Goal: Task Accomplishment & Management: Complete application form

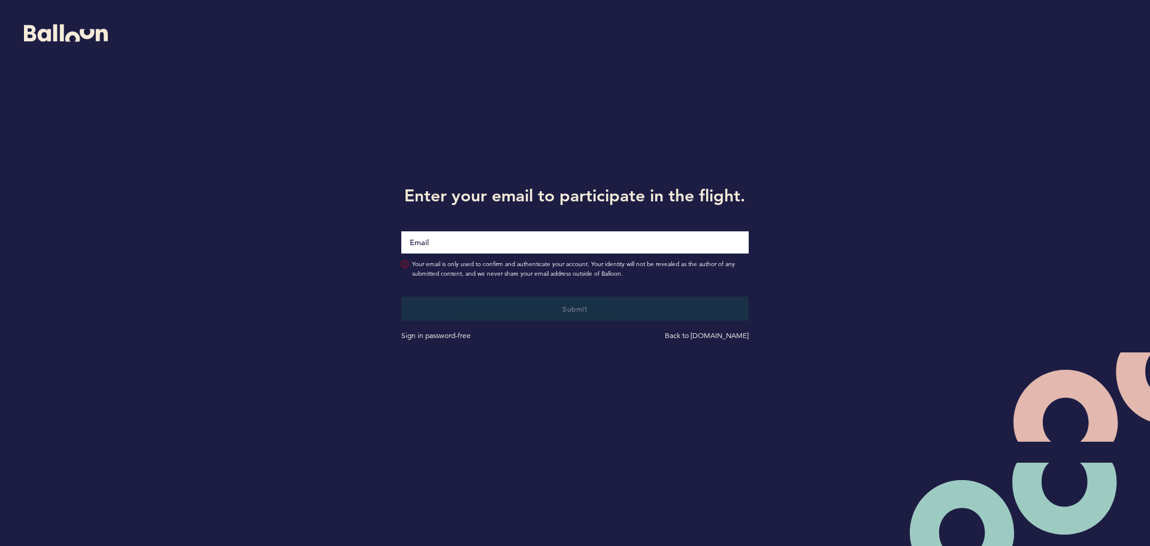
click at [489, 244] on input "Email" at bounding box center [574, 242] width 347 height 22
type input "[EMAIL_ADDRESS][DOMAIN_NAME]"
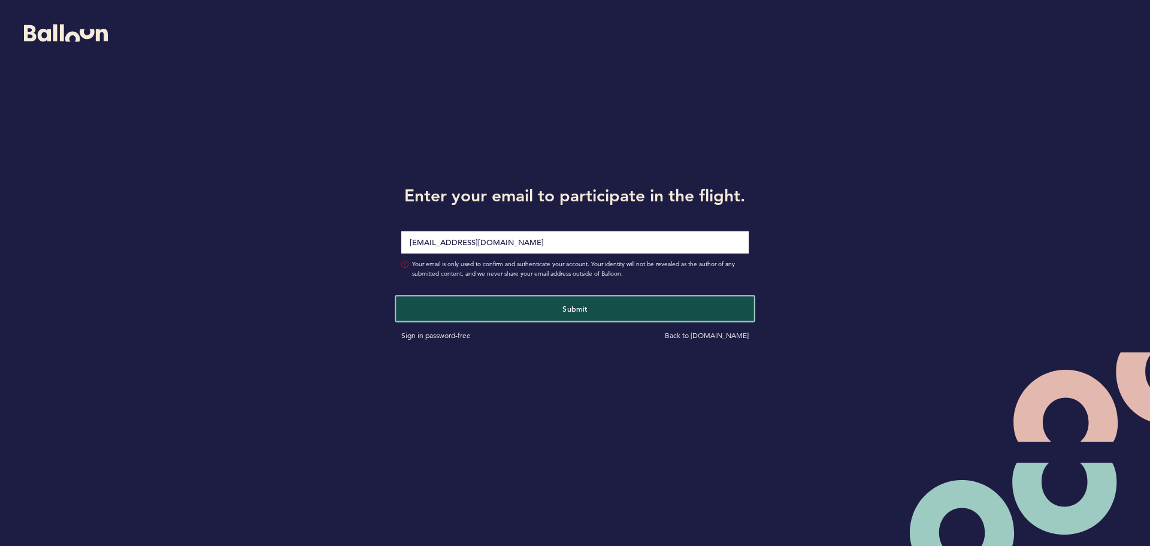
click at [640, 306] on button "Submit" at bounding box center [575, 308] width 358 height 25
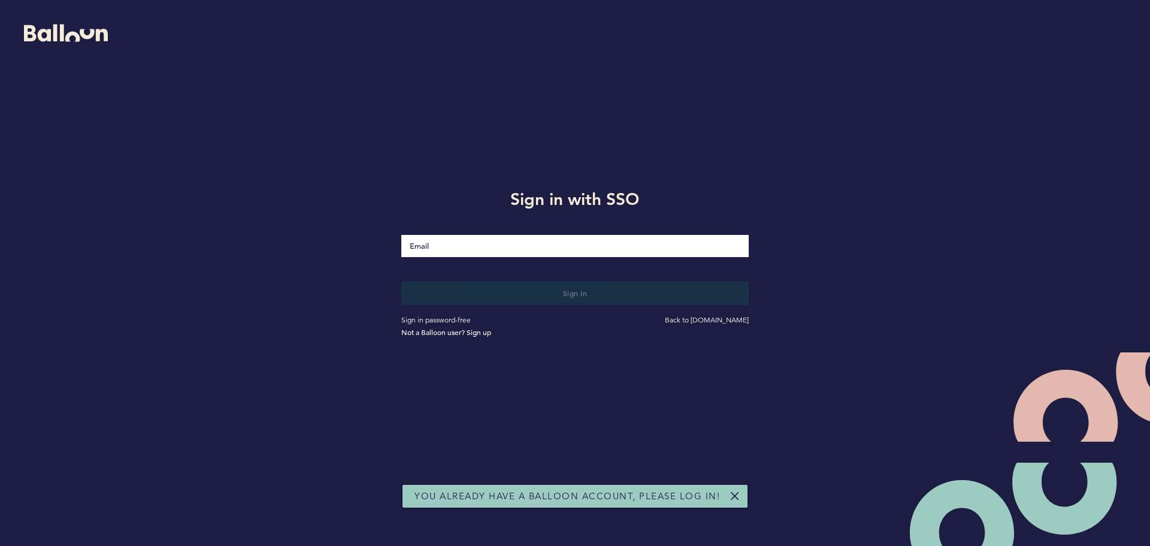
click at [486, 244] on input "Email" at bounding box center [574, 246] width 347 height 22
type input "[EMAIL_ADDRESS][DOMAIN_NAME]"
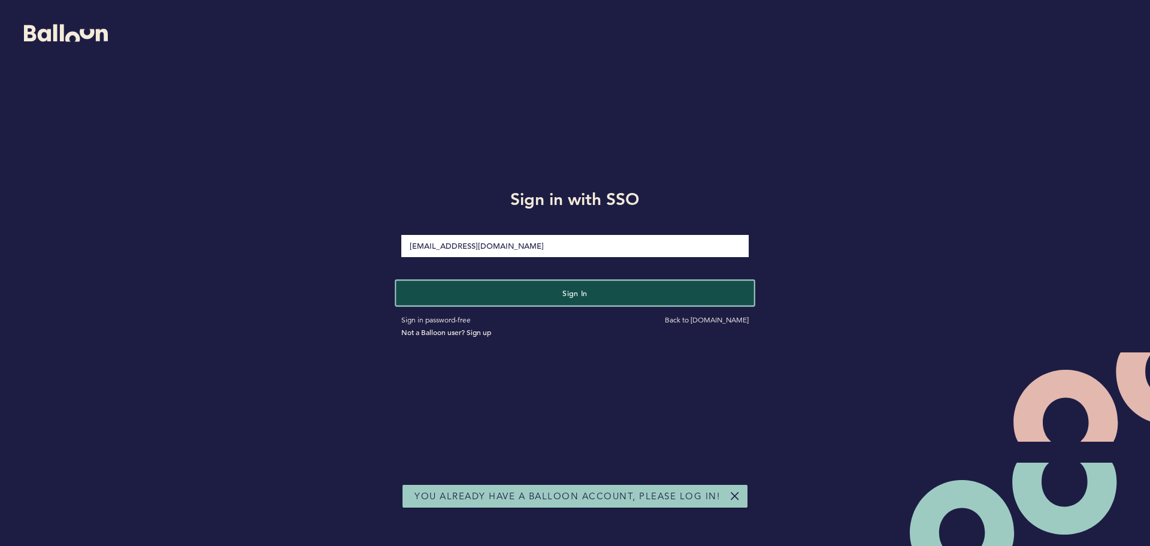
click at [597, 294] on button "Sign in" at bounding box center [575, 292] width 358 height 25
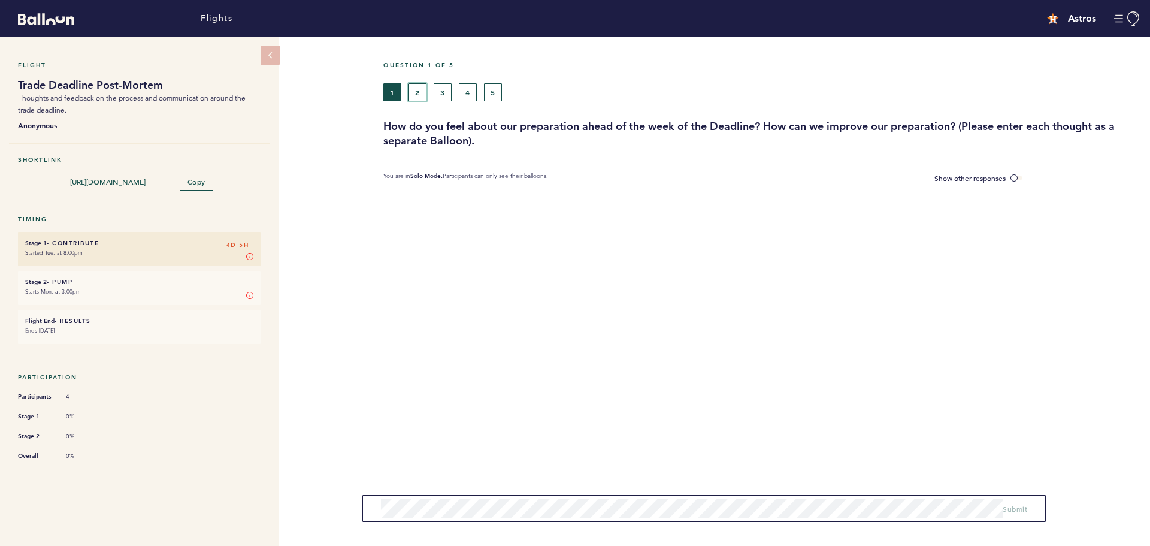
click at [417, 92] on button "2" at bounding box center [418, 92] width 18 height 18
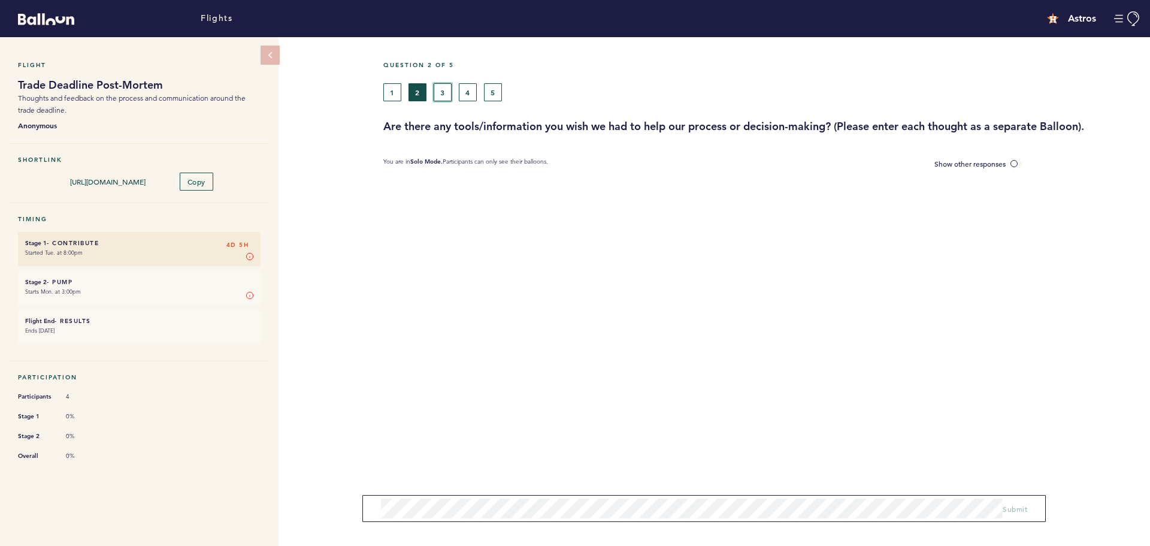
click at [443, 92] on button "3" at bounding box center [443, 92] width 18 height 18
click at [469, 86] on button "4" at bounding box center [468, 92] width 18 height 18
click at [496, 93] on button "5" at bounding box center [493, 92] width 18 height 18
click at [401, 91] on button "1" at bounding box center [392, 92] width 18 height 18
